Goal: Navigation & Orientation: Find specific page/section

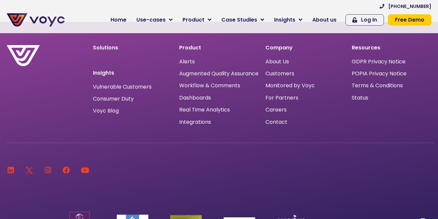
scroll to position [4440, 0]
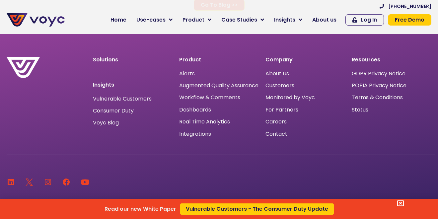
click at [280, 122] on div "Read our new White Paper Vulnerable Customers - The Consumer Duty Update" at bounding box center [219, 109] width 438 height 219
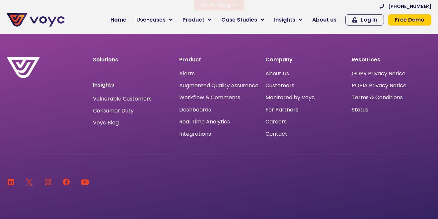
scroll to position [4365, 0]
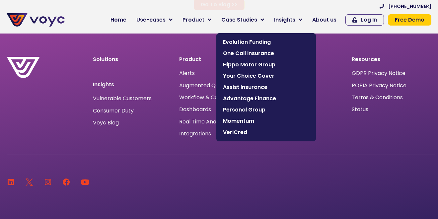
click at [294, 166] on div "Linkedin Twitter Logo New - Colour Instagram Facebook Youtube" at bounding box center [221, 172] width 428 height 35
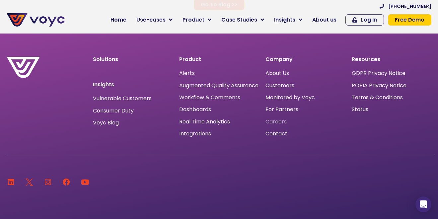
click at [282, 122] on span "Careers" at bounding box center [275, 122] width 21 height 0
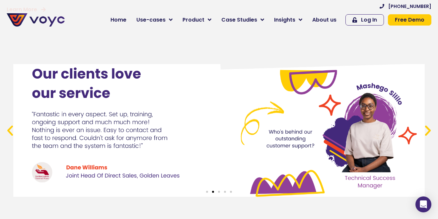
scroll to position [2402, 0]
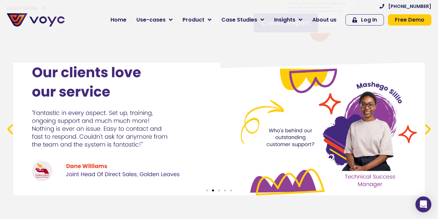
click at [218, 189] on span "Go to slide 3" at bounding box center [219, 190] width 2 height 2
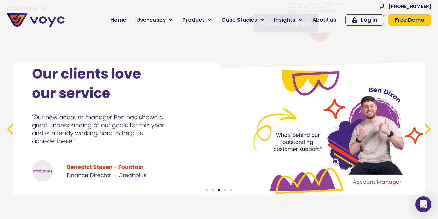
click at [206, 190] on span "Go to slide 1" at bounding box center [207, 190] width 2 height 2
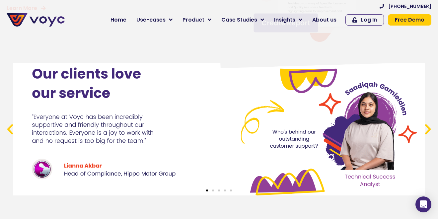
click at [213, 191] on span "Go to slide 2" at bounding box center [213, 190] width 2 height 2
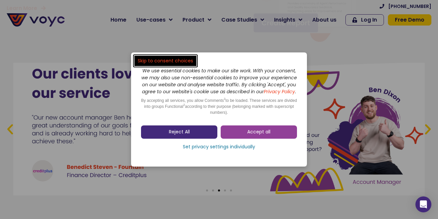
click at [197, 129] on link "Reject All" at bounding box center [179, 131] width 76 height 13
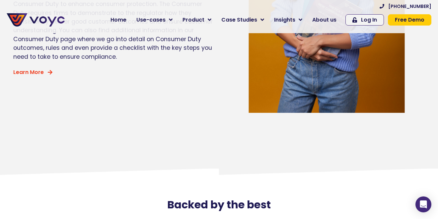
scroll to position [2931, 0]
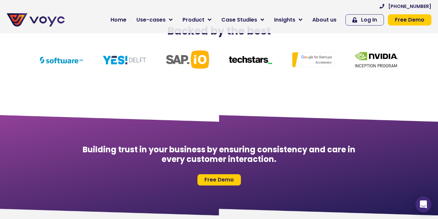
click at [62, 18] on img at bounding box center [36, 19] width 58 height 13
